Goal: Information Seeking & Learning: Compare options

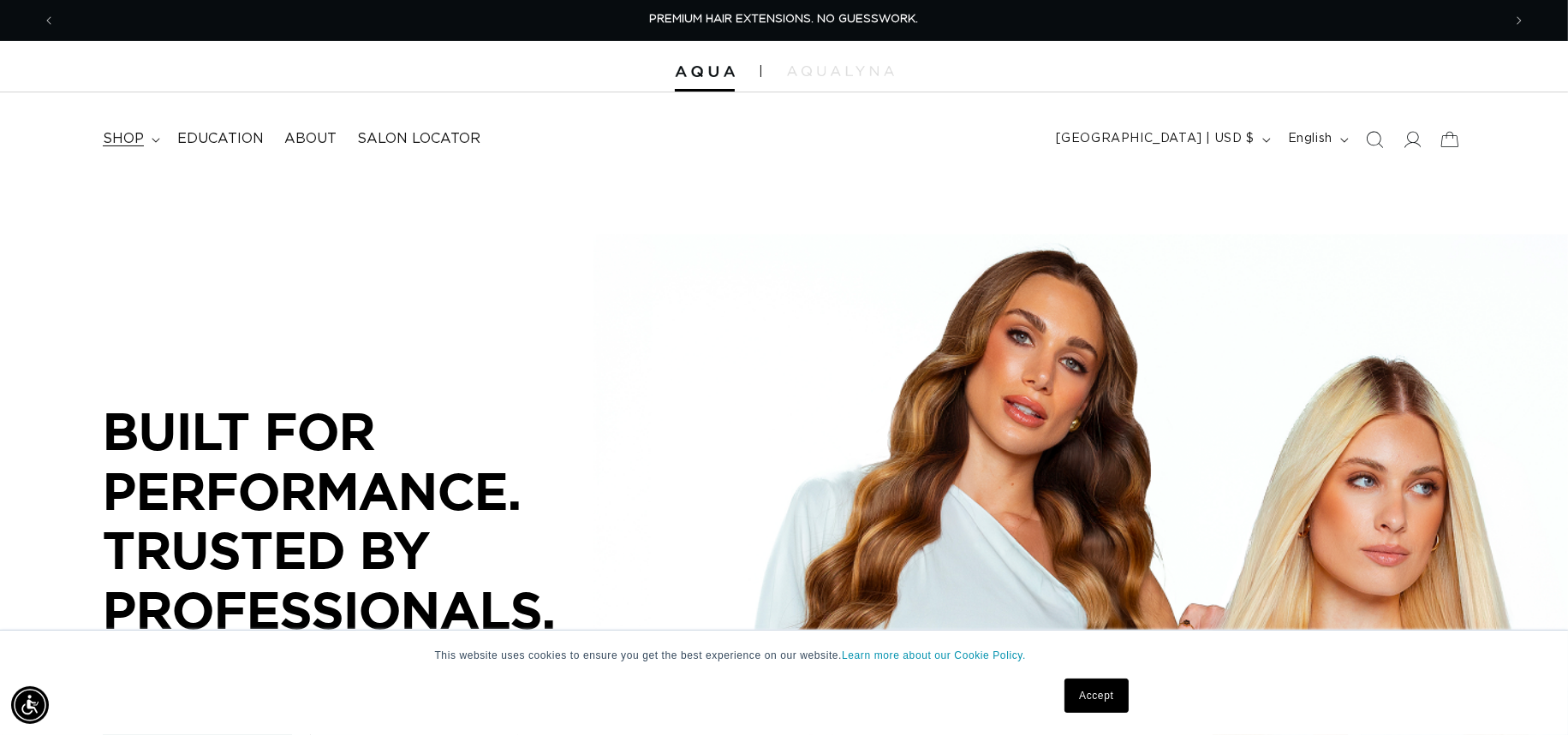
click at [121, 137] on span "shop" at bounding box center [123, 139] width 41 height 18
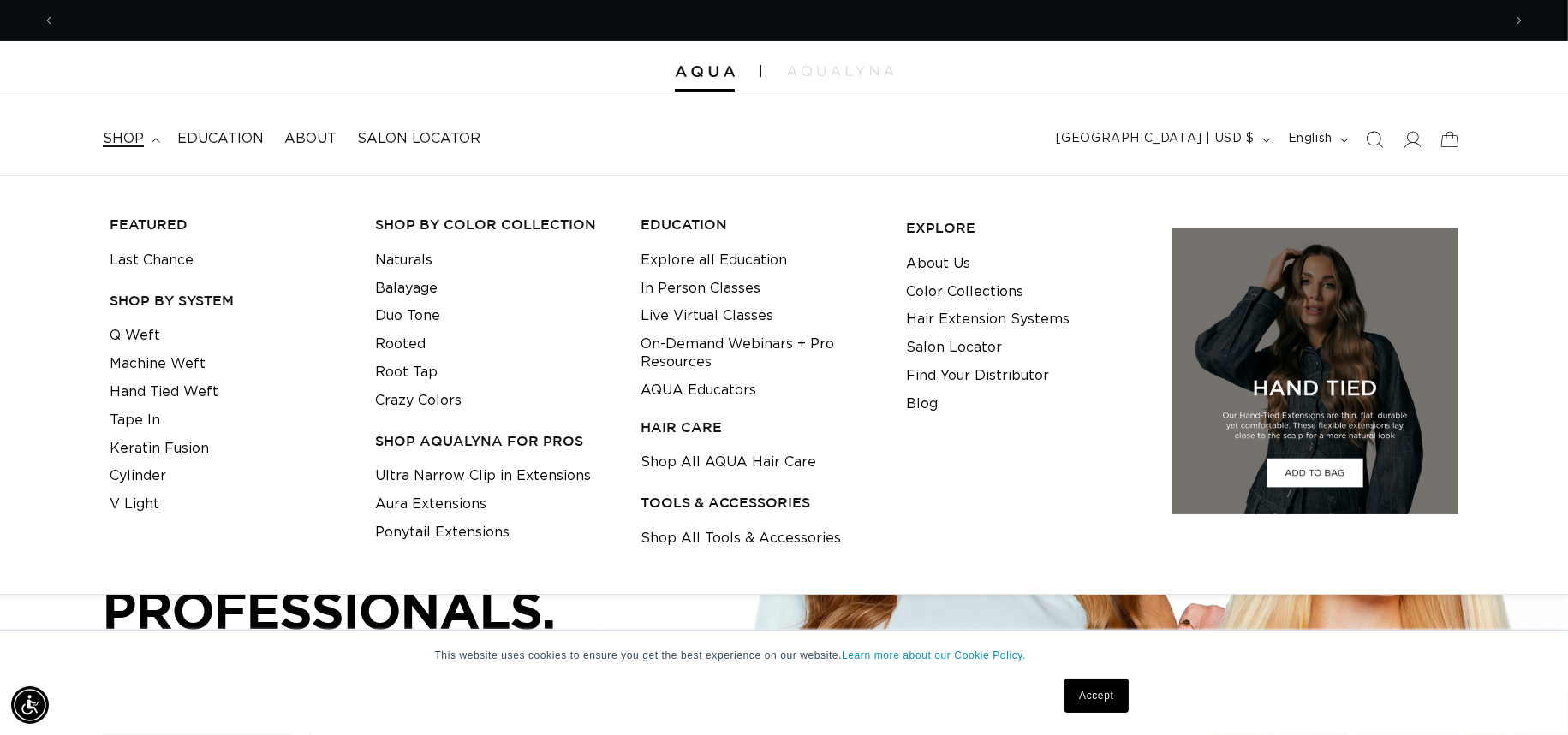
scroll to position [0, 1446]
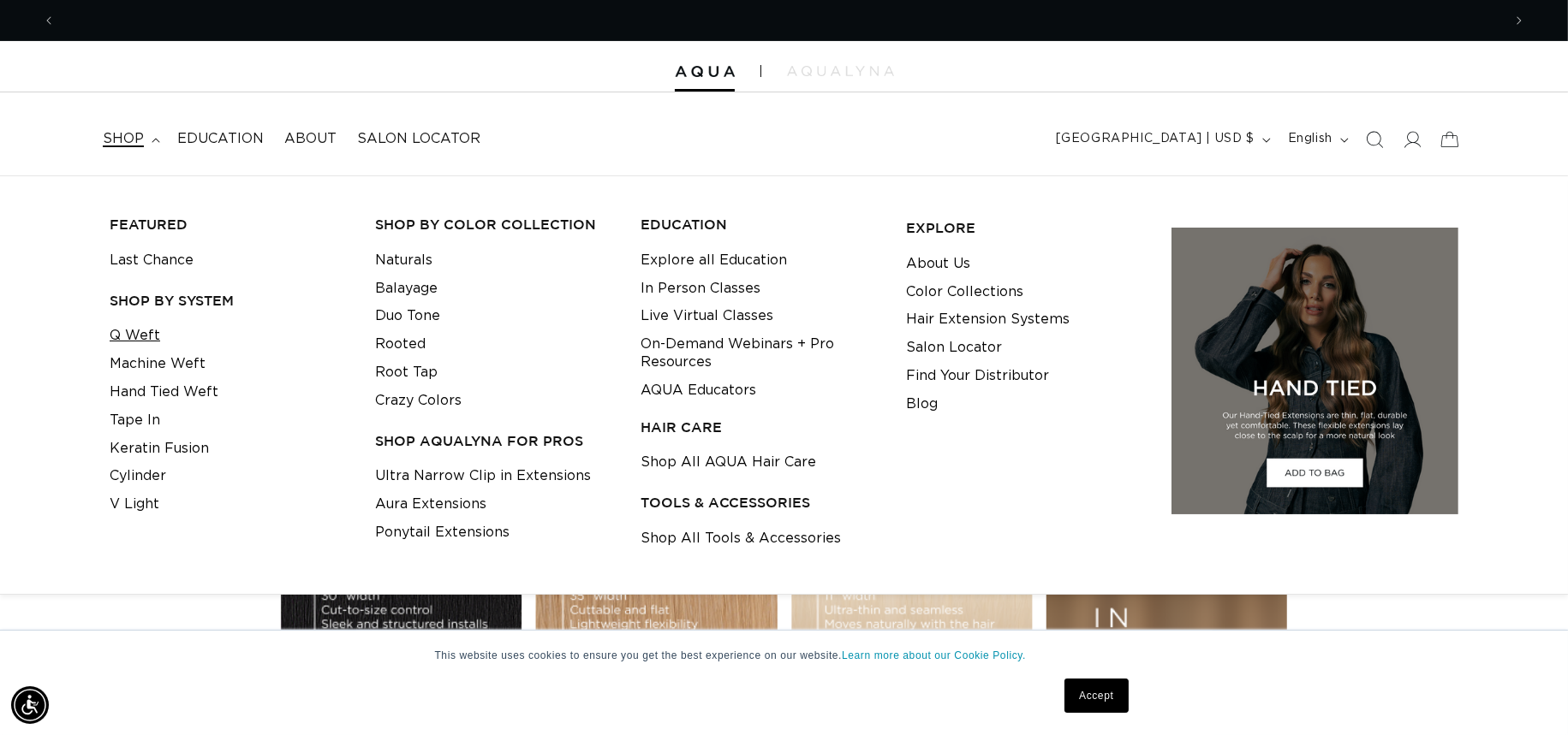
click at [155, 335] on link "Q Weft" at bounding box center [134, 336] width 51 height 28
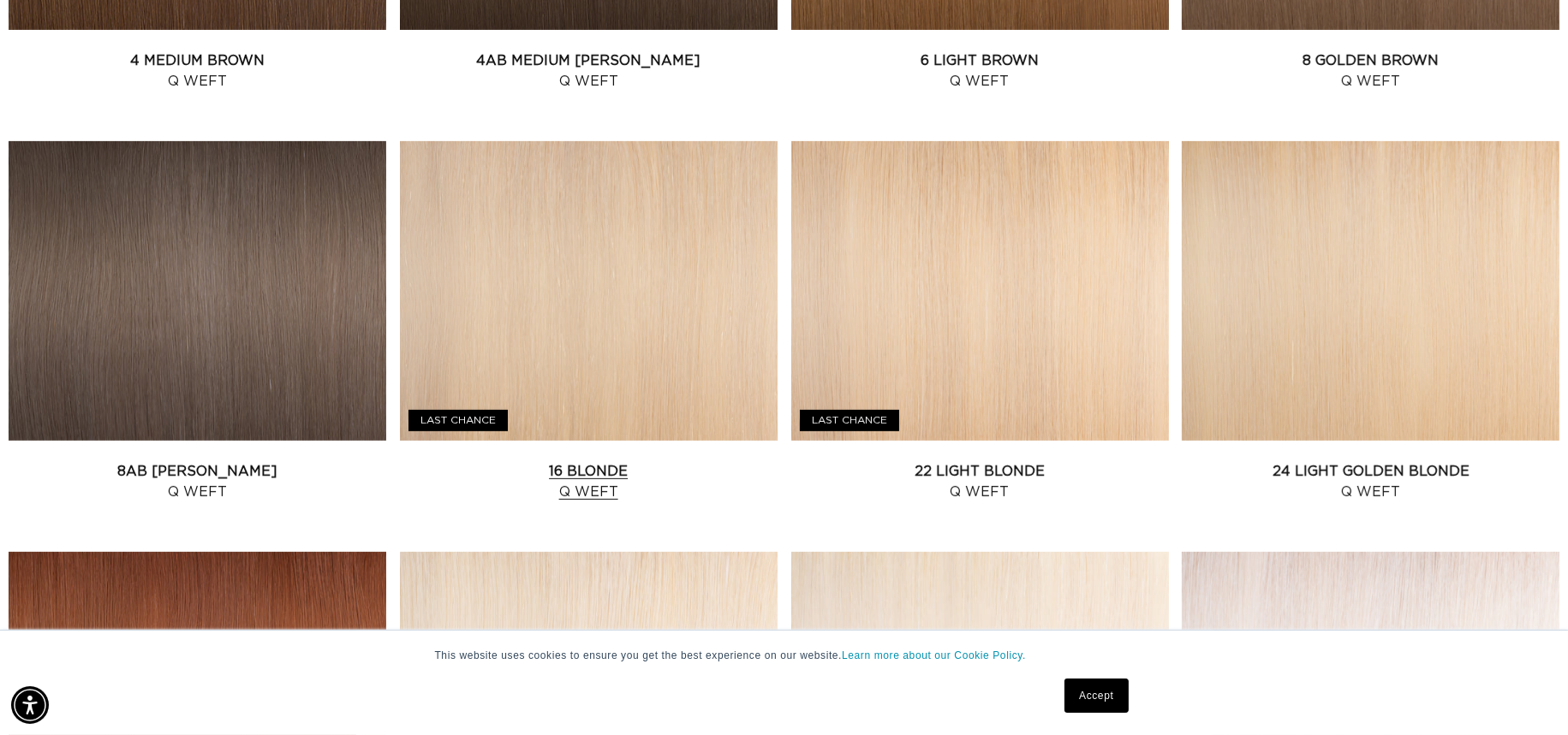
click at [666, 461] on link "16 Blonde Q Weft" at bounding box center [589, 482] width 378 height 41
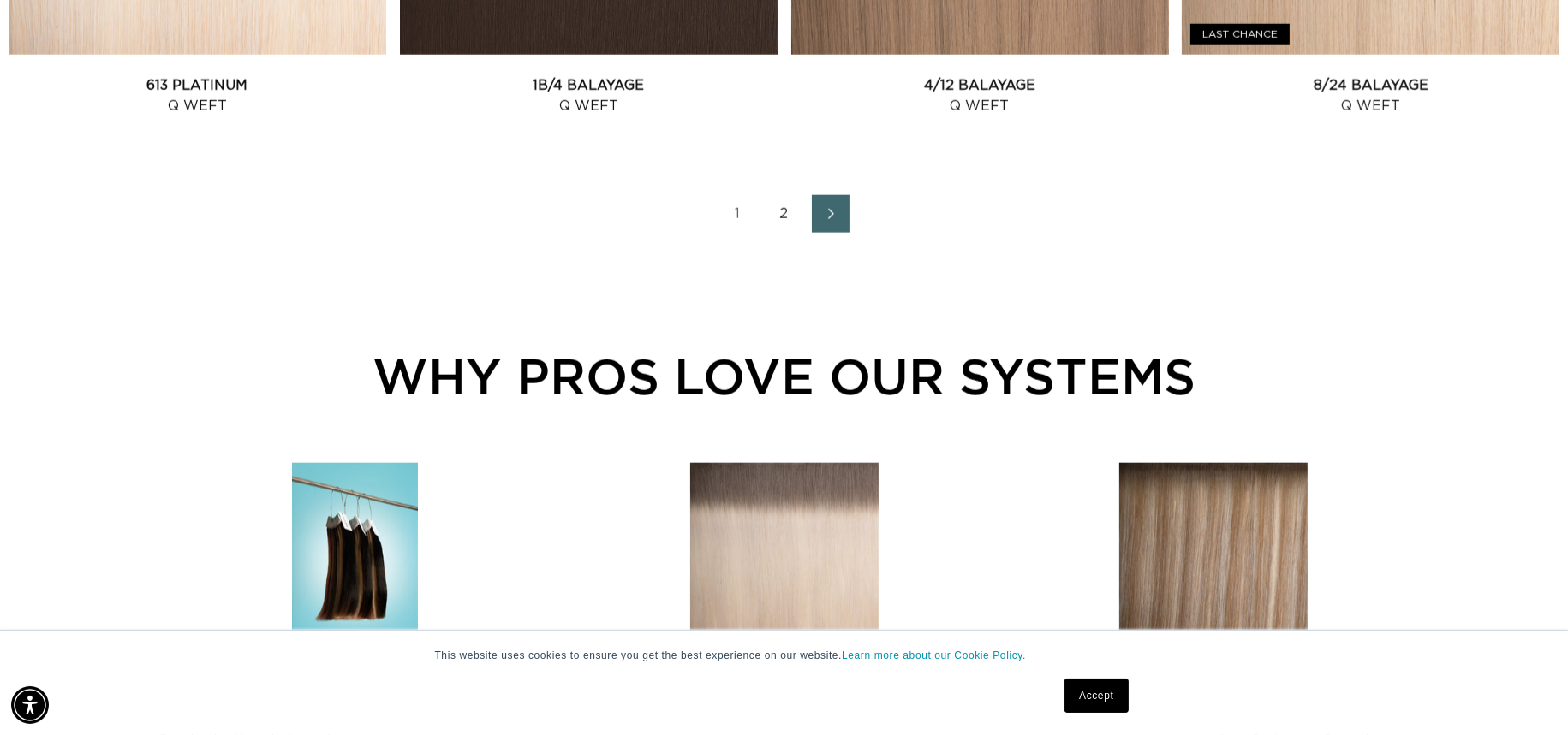
scroll to position [2502, 0]
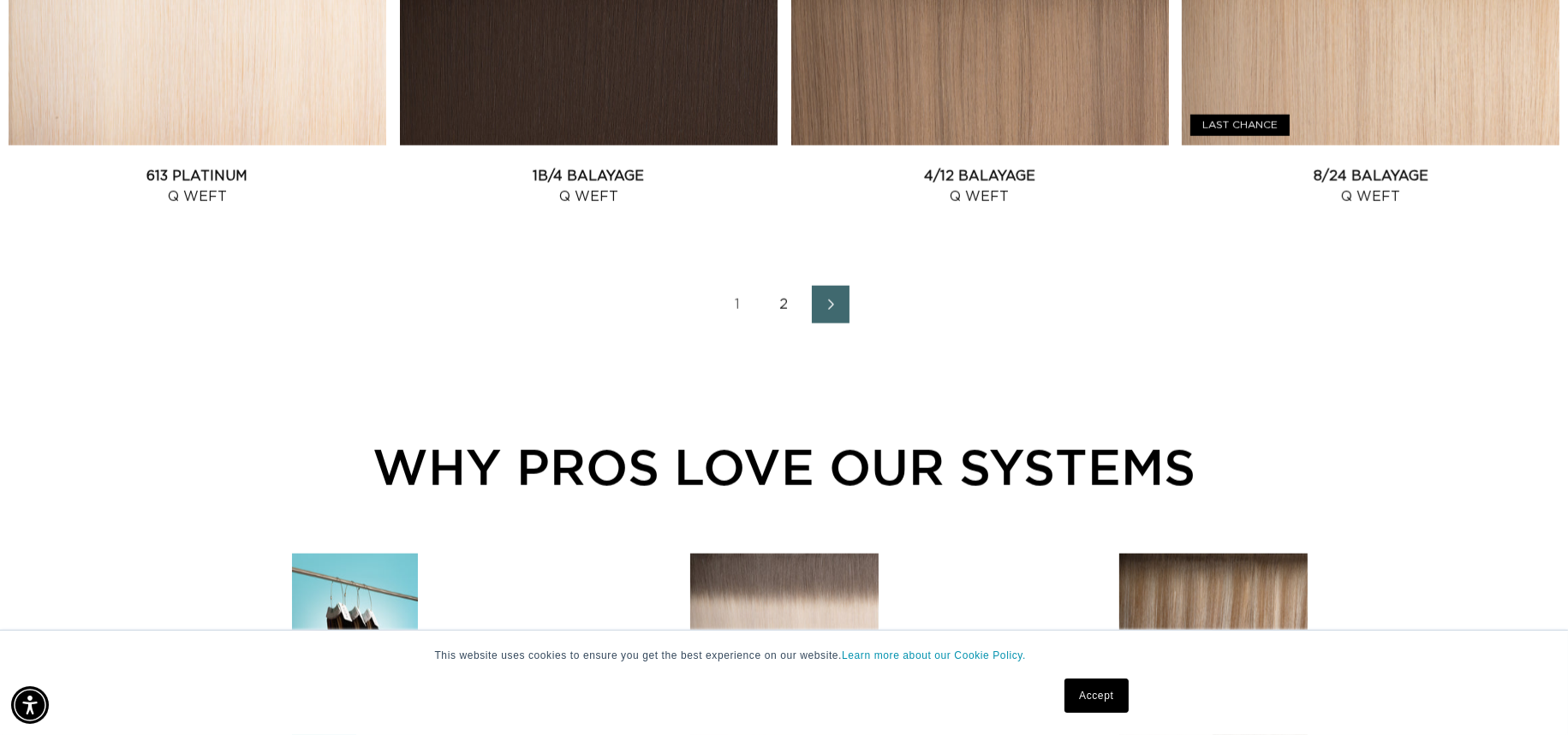
click at [790, 304] on link "2" at bounding box center [784, 305] width 38 height 38
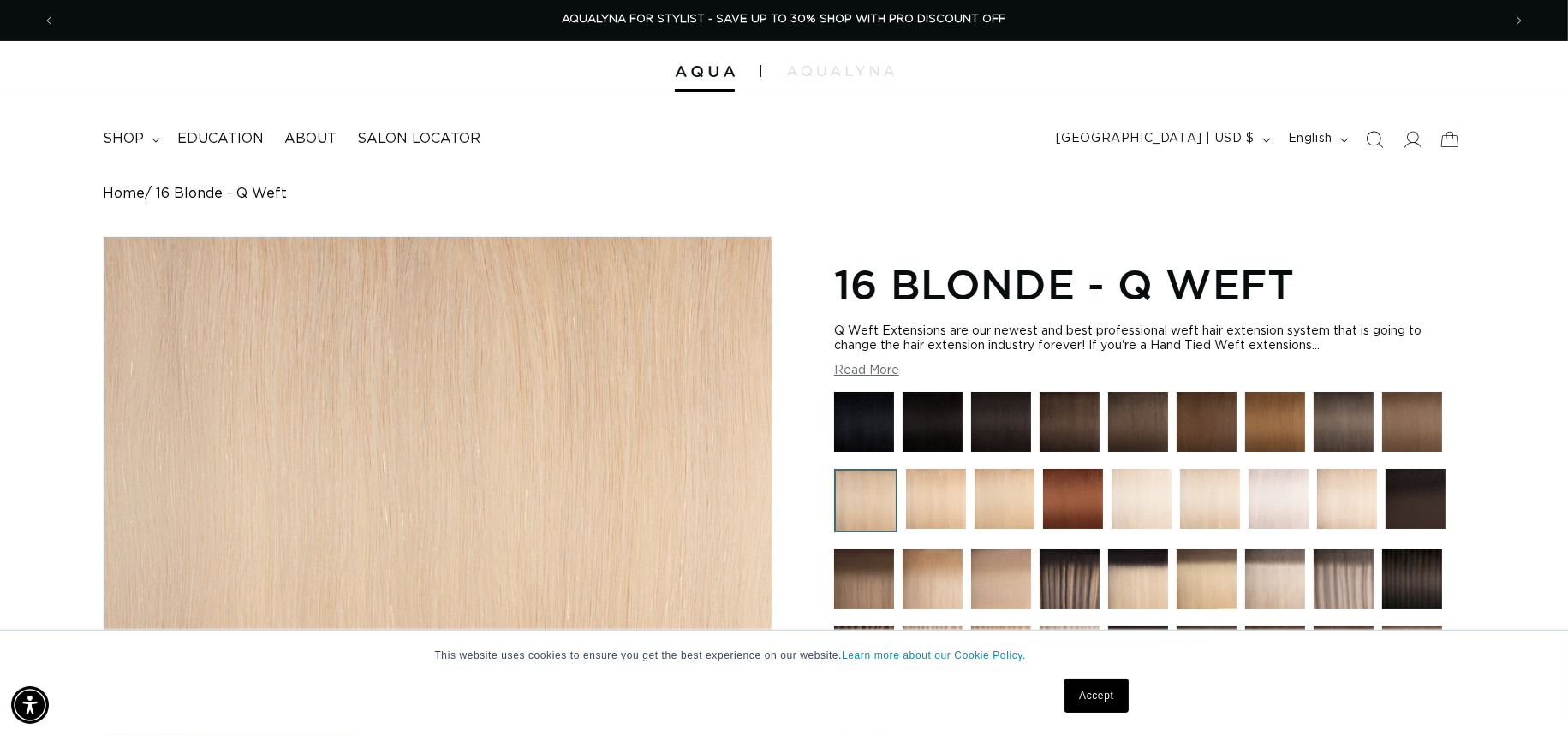
scroll to position [283, 0]
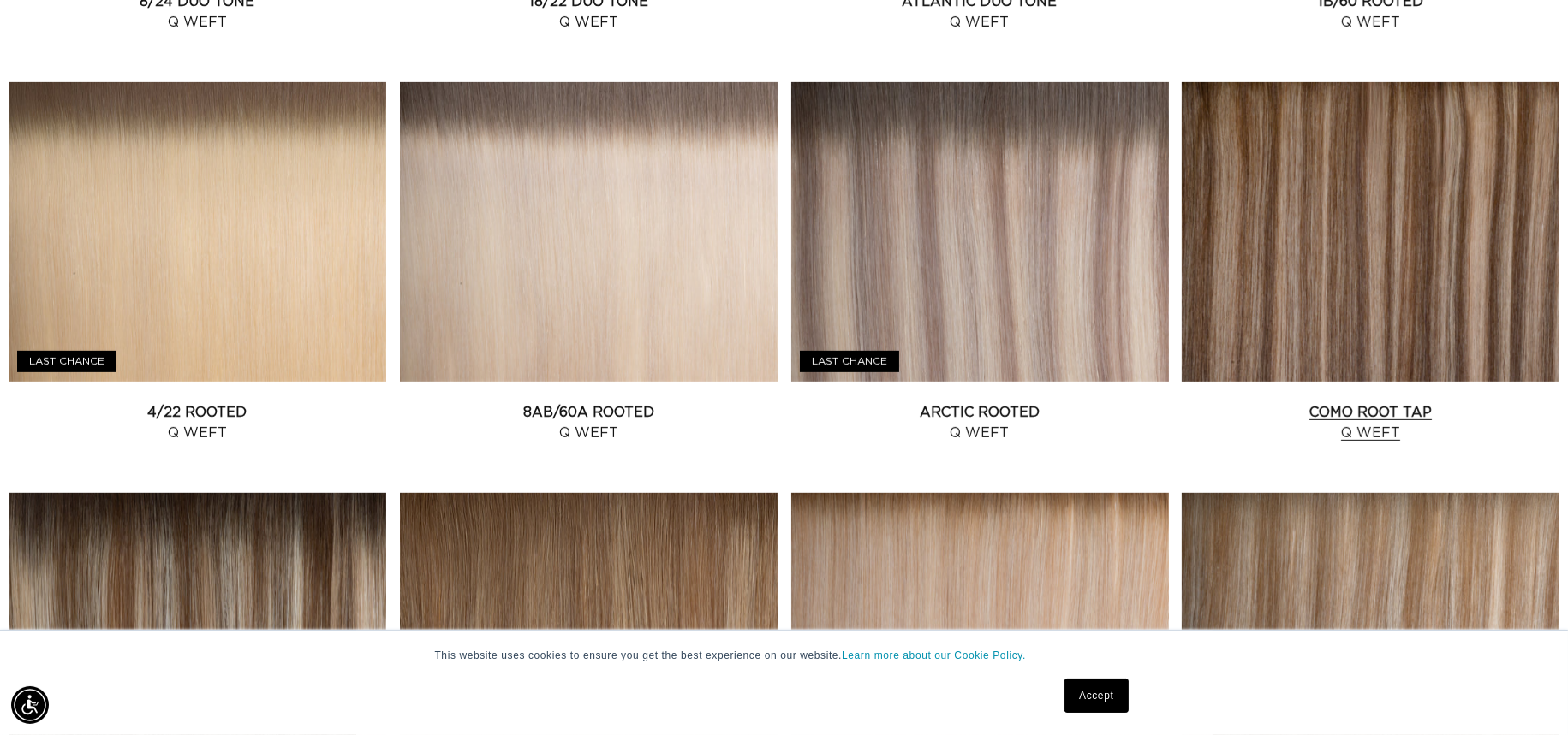
click at [1287, 402] on link "Como Root Tap Q Weft" at bounding box center [1371, 423] width 378 height 41
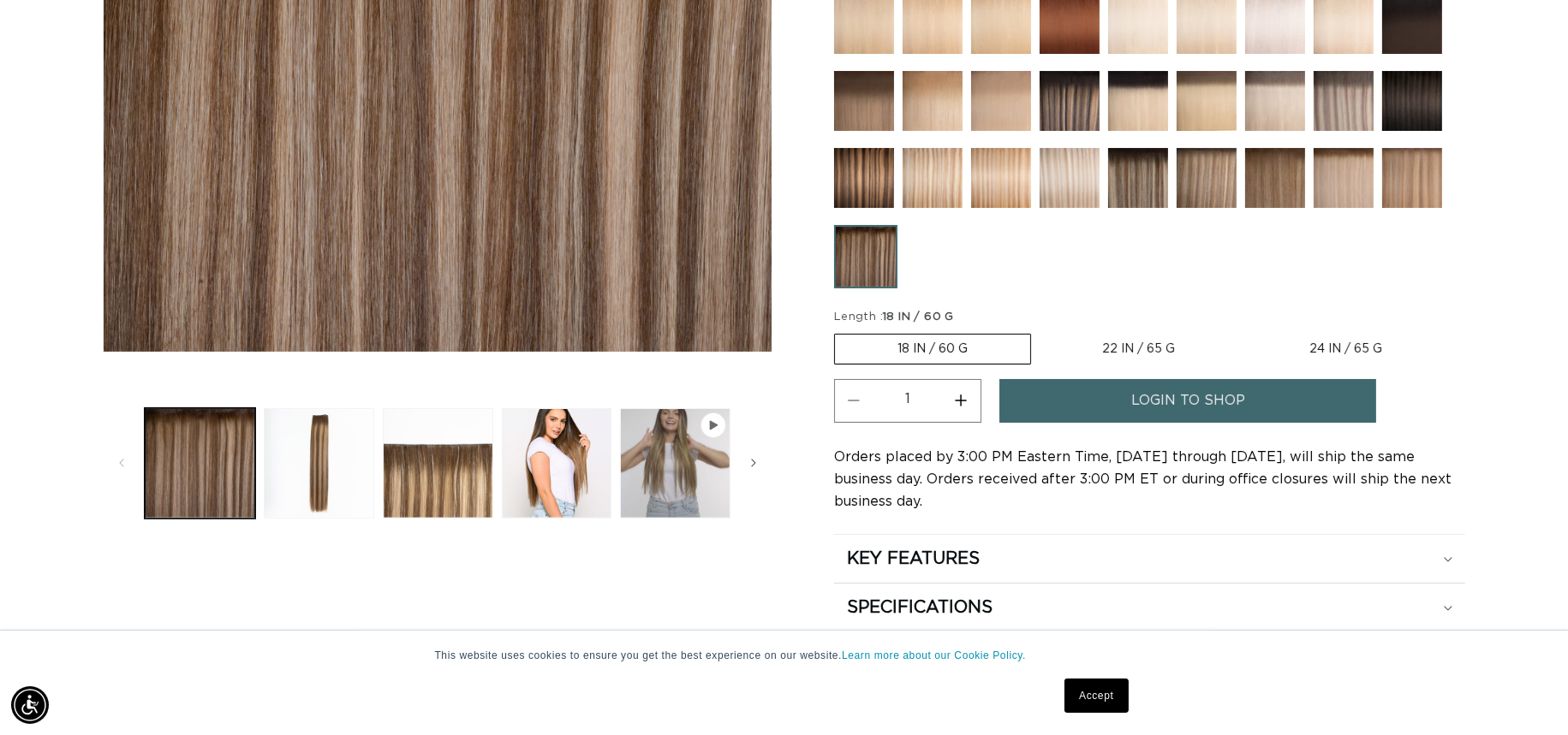
scroll to position [0, 1446]
click at [857, 180] on img at bounding box center [865, 178] width 60 height 60
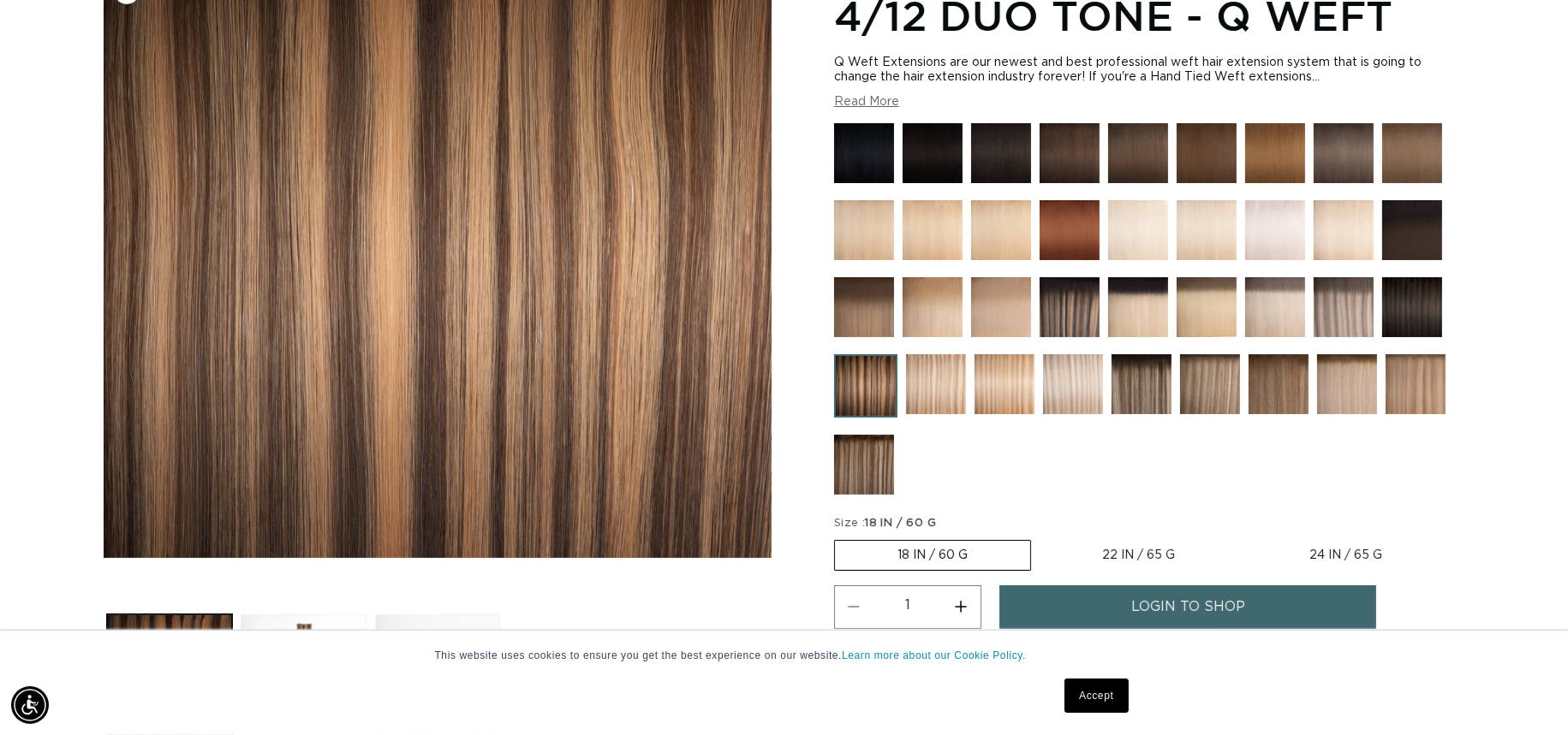
scroll to position [0, 1446]
click at [1075, 321] on img at bounding box center [1070, 308] width 60 height 60
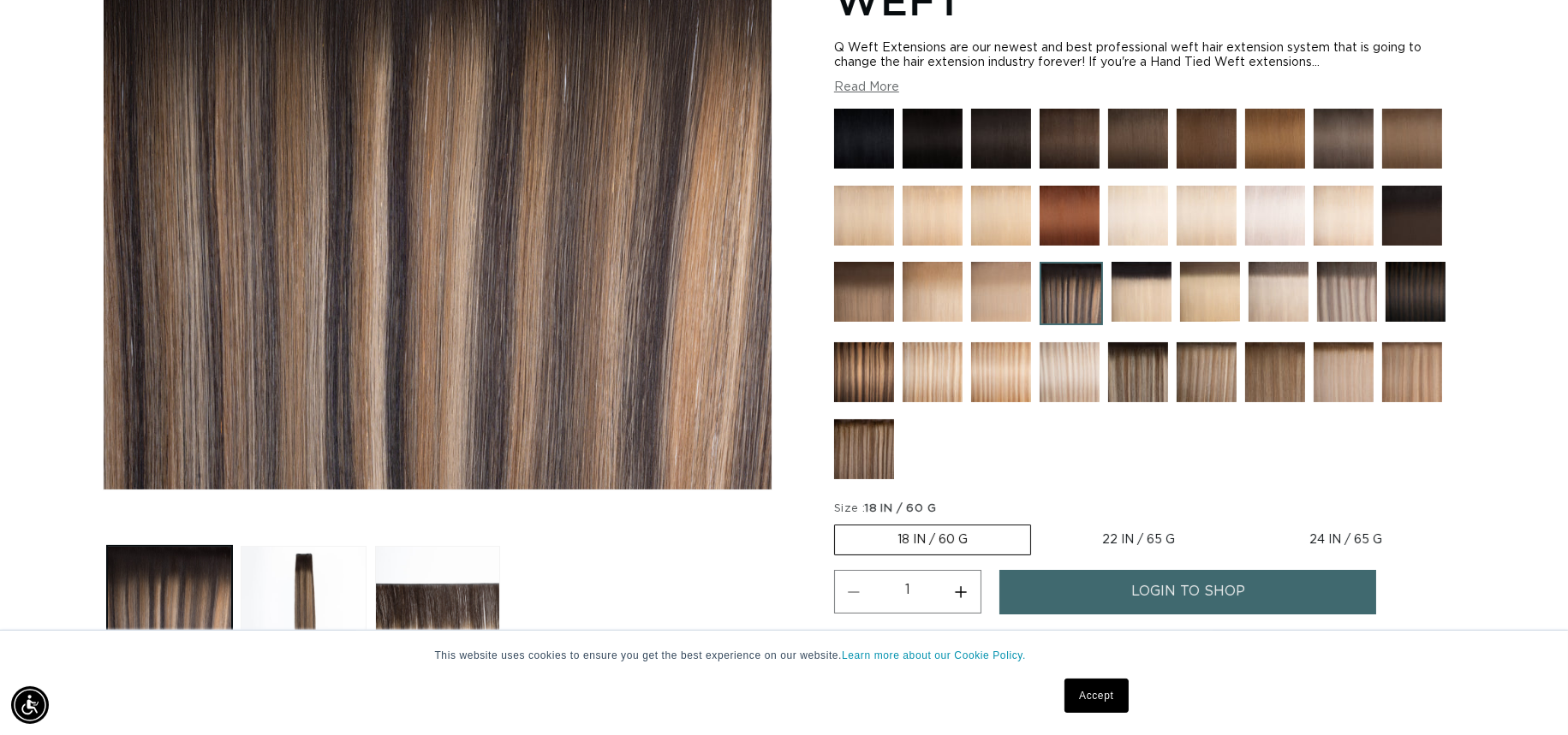
scroll to position [404, 0]
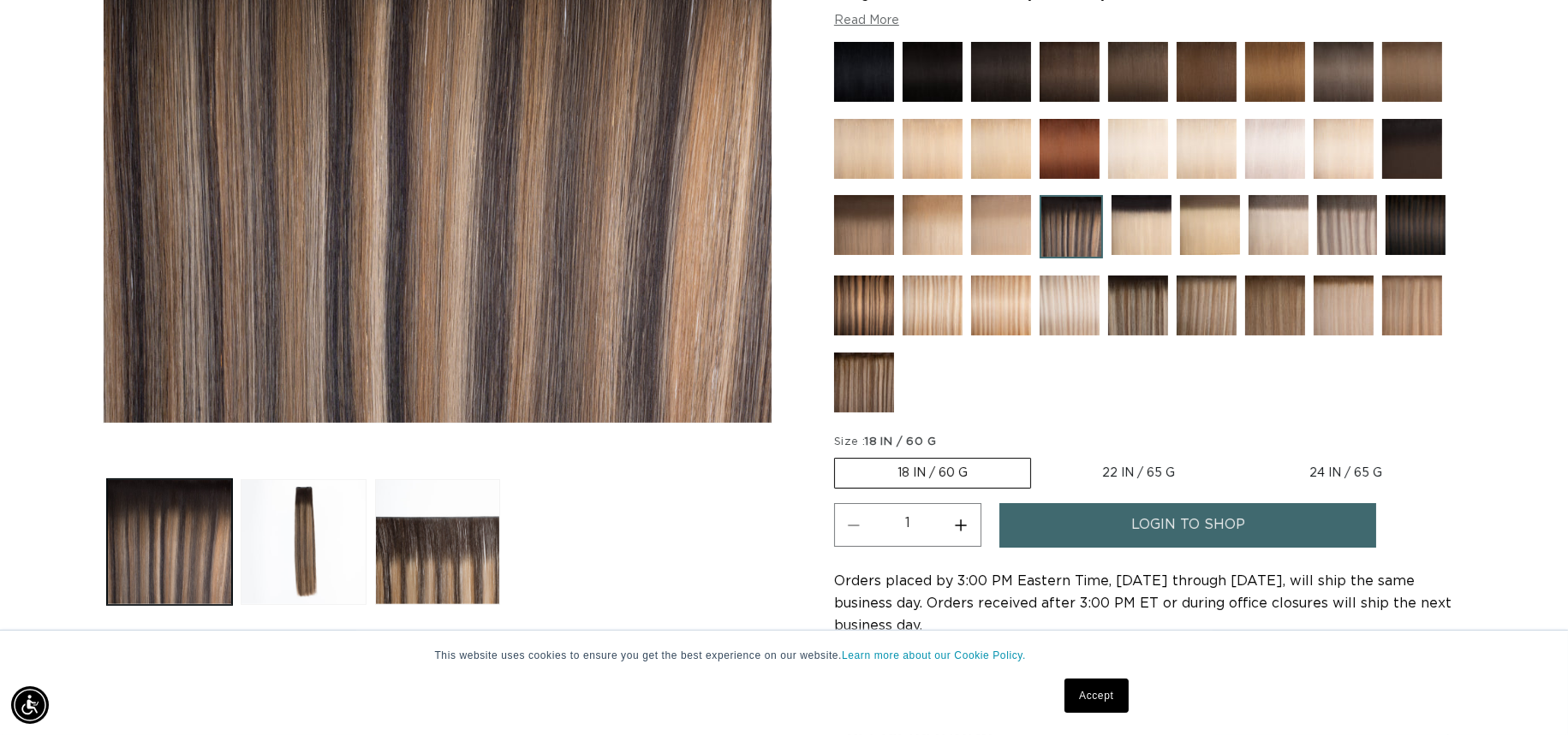
click at [857, 391] on img at bounding box center [865, 383] width 60 height 60
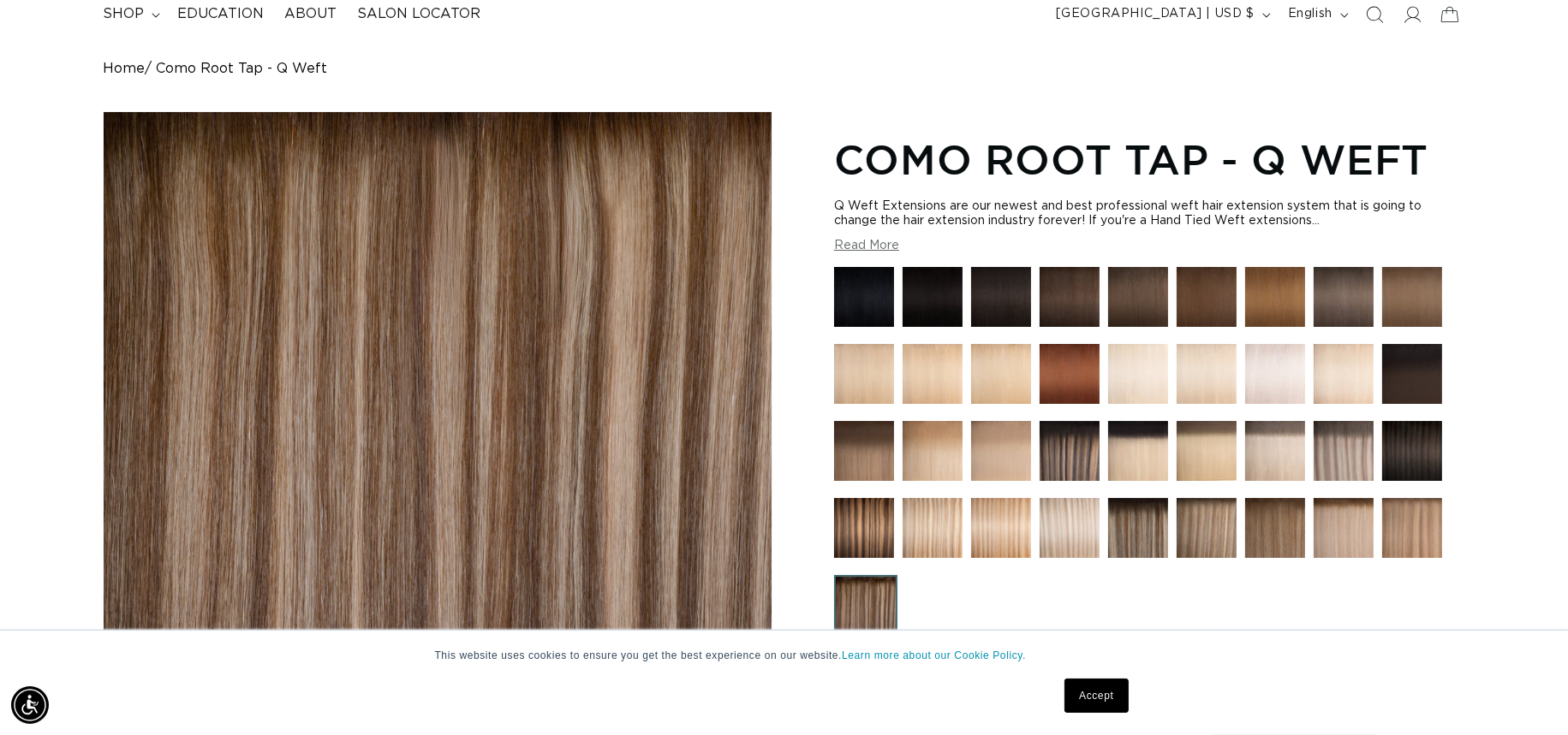
scroll to position [0, 2893]
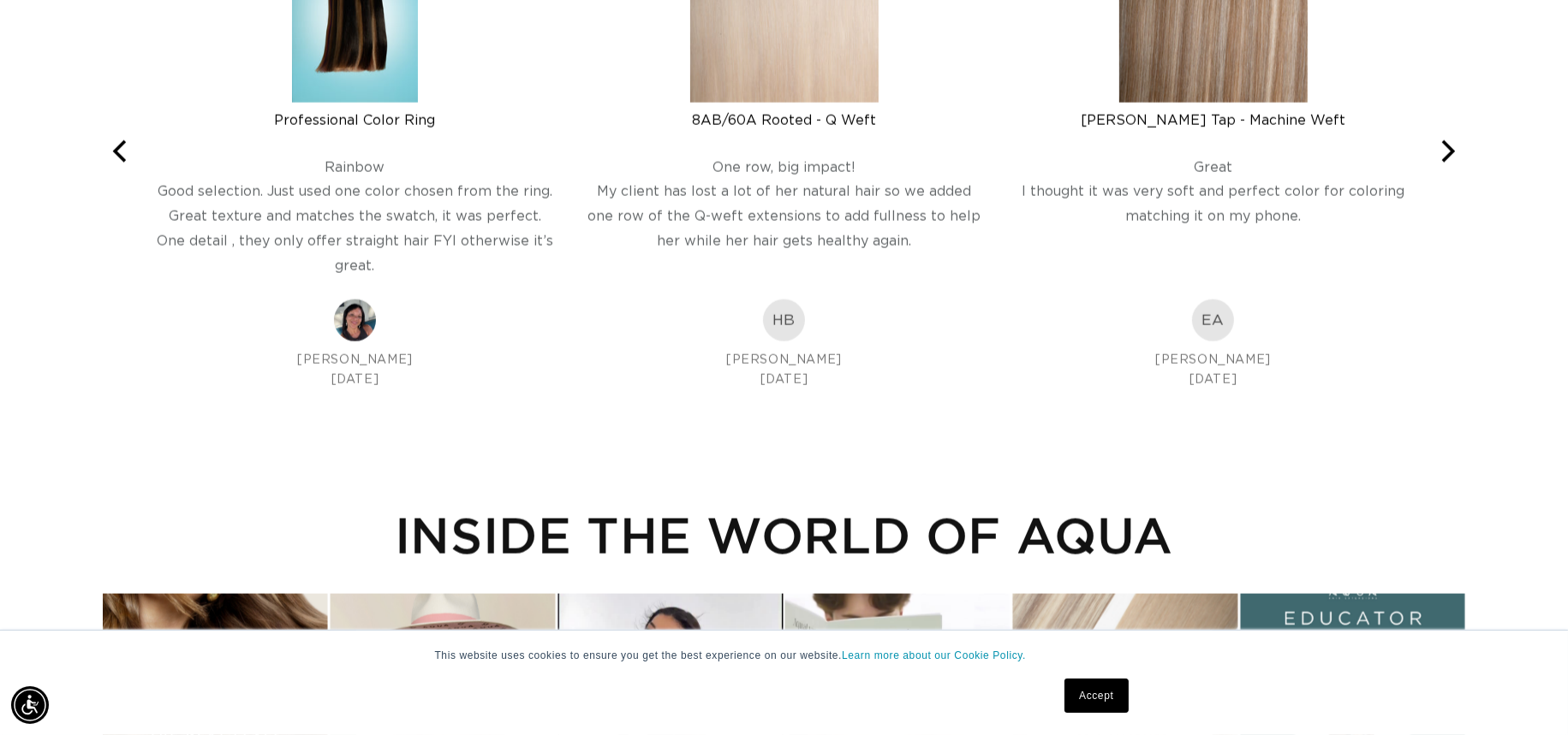
scroll to position [2530, 0]
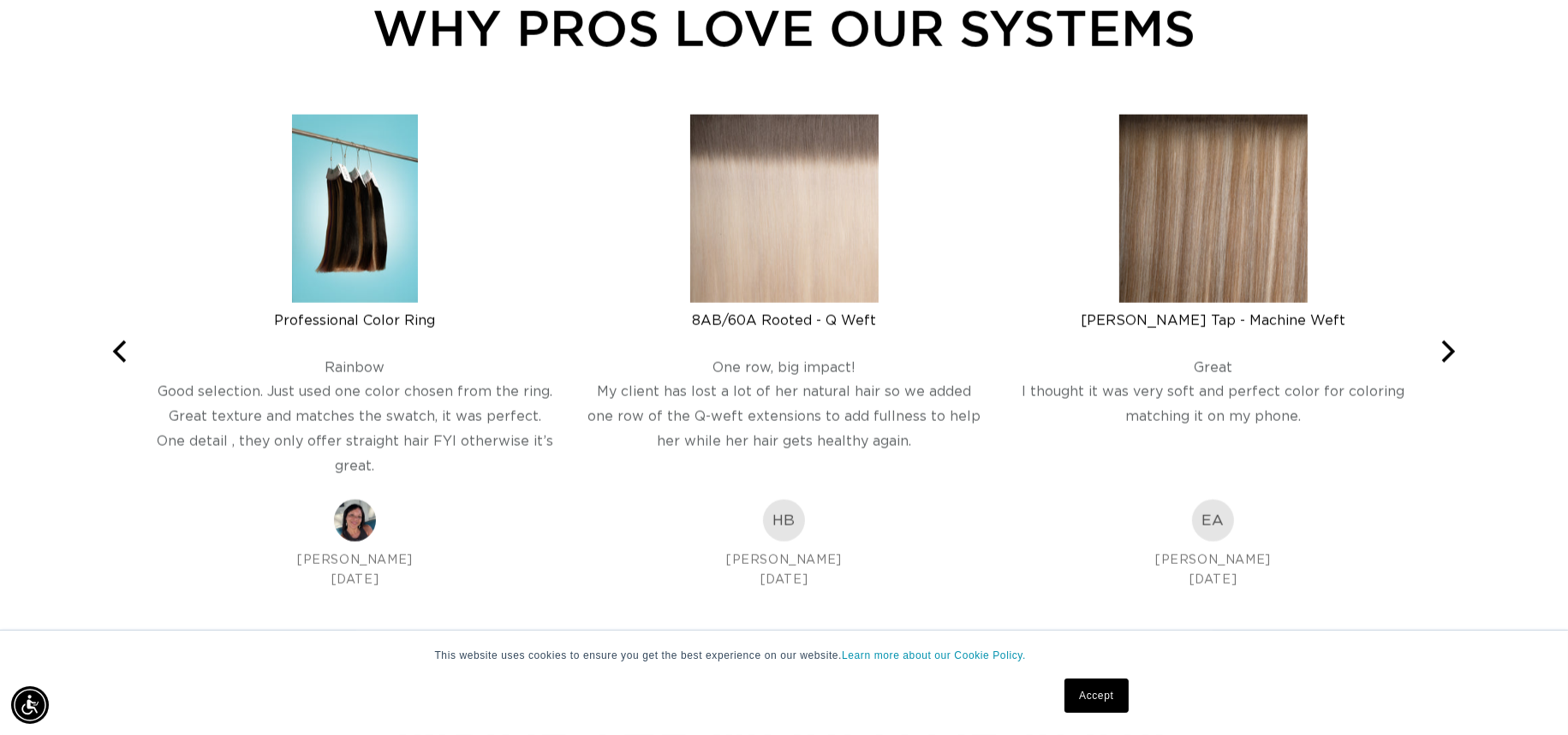
click at [768, 205] on img at bounding box center [784, 209] width 189 height 189
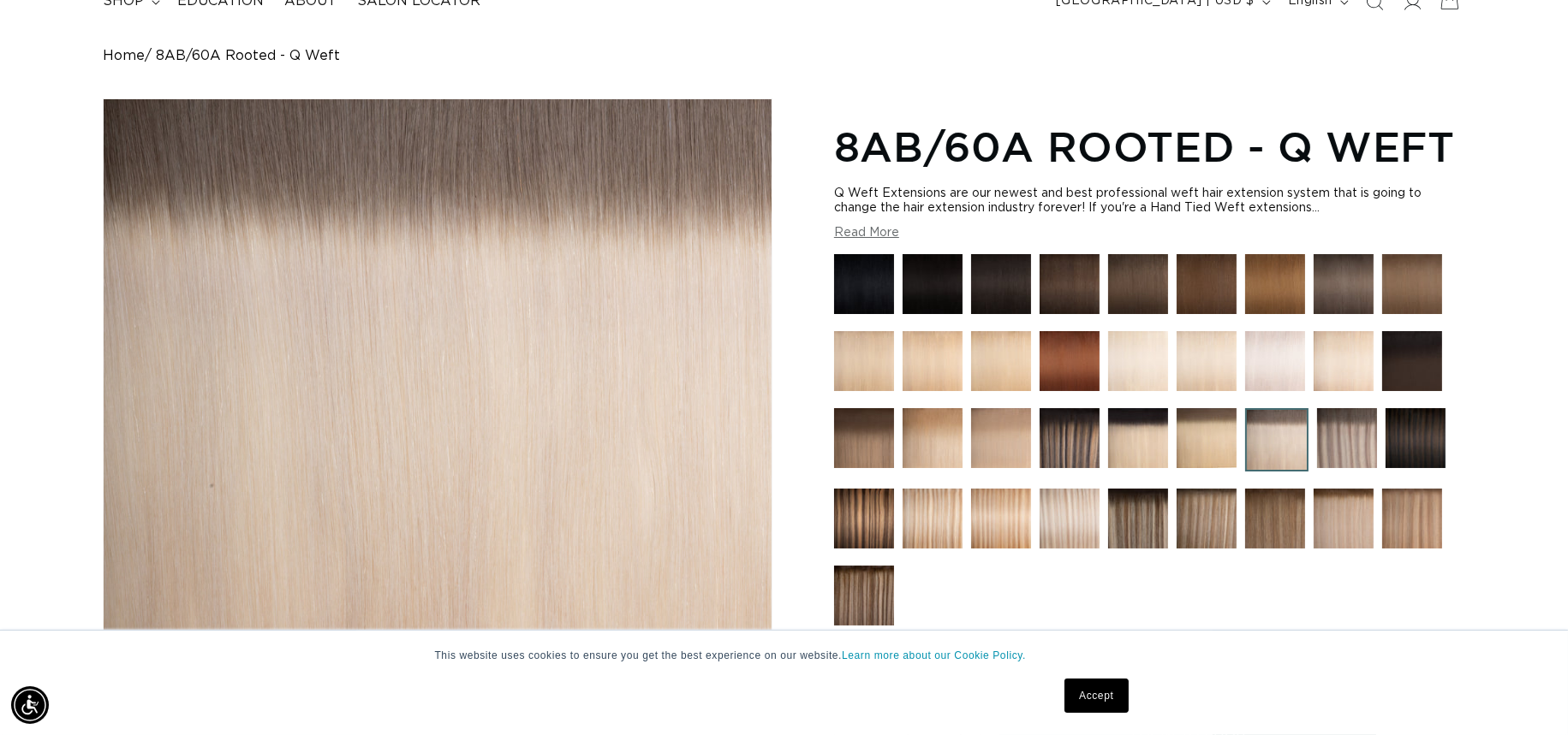
scroll to position [0, 2893]
click at [1071, 364] on img at bounding box center [1070, 361] width 60 height 60
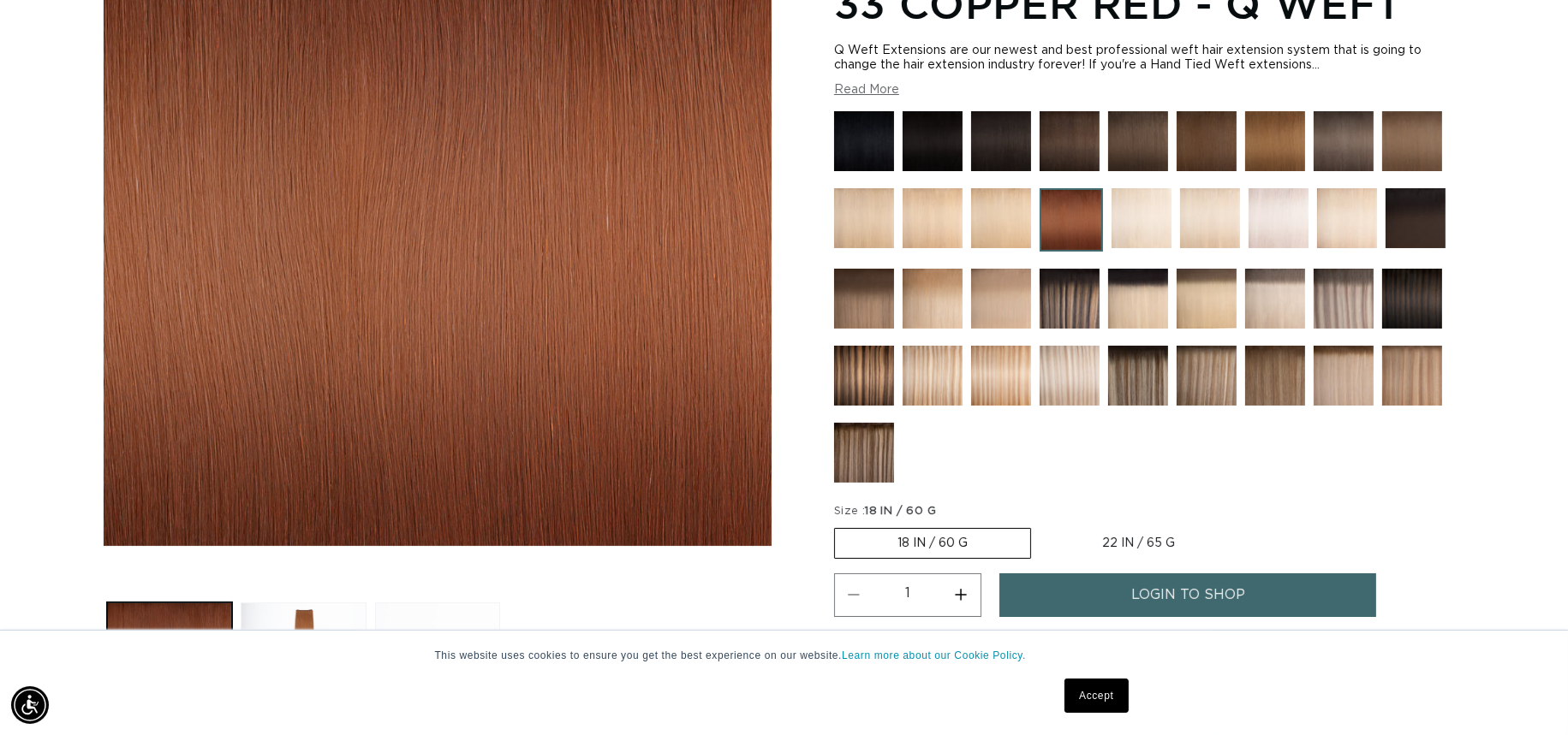
click at [1433, 150] on img at bounding box center [1412, 141] width 60 height 60
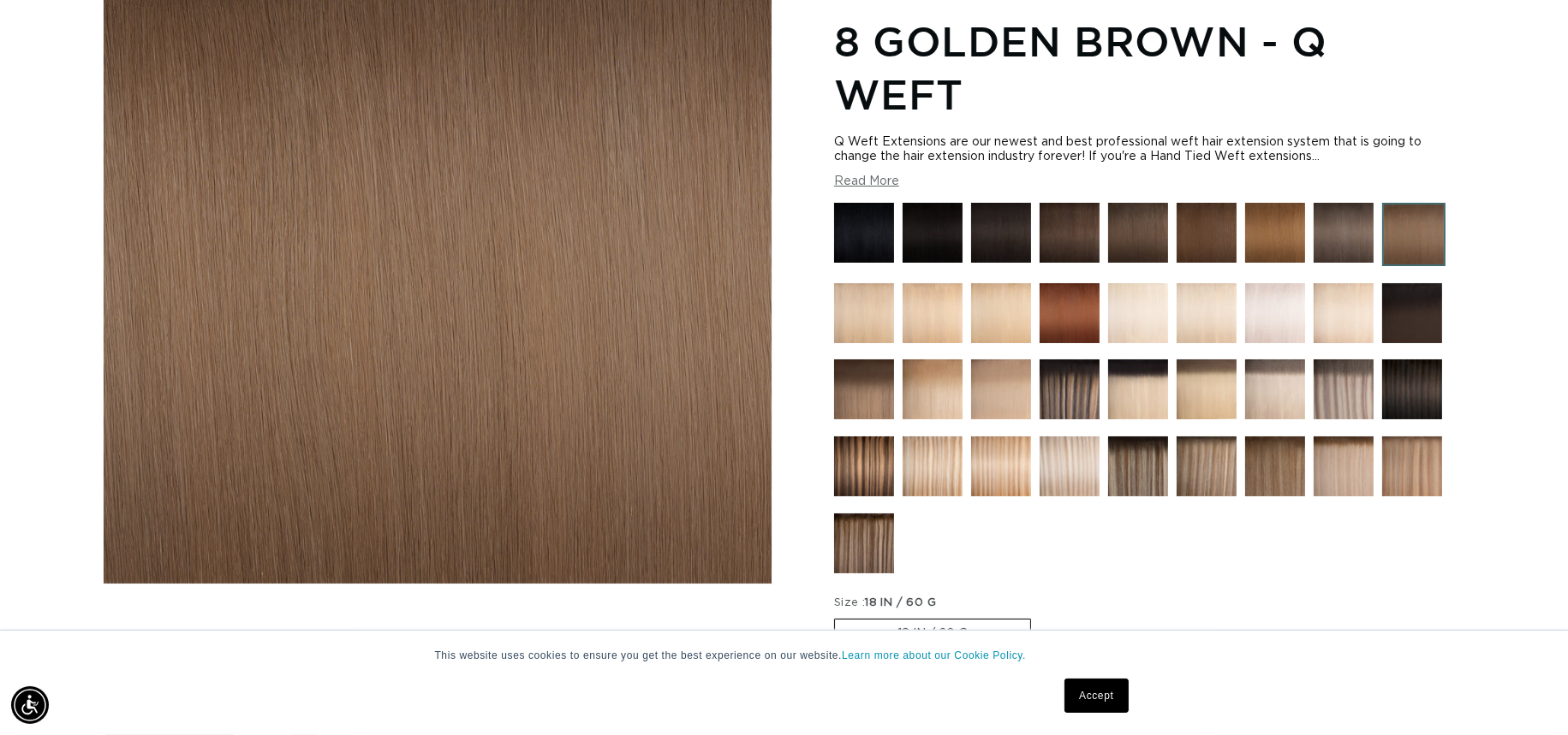
scroll to position [0, 1446]
click at [1091, 243] on img at bounding box center [1070, 233] width 60 height 60
click at [1137, 240] on img at bounding box center [1138, 233] width 60 height 60
